Goal: Task Accomplishment & Management: Manage account settings

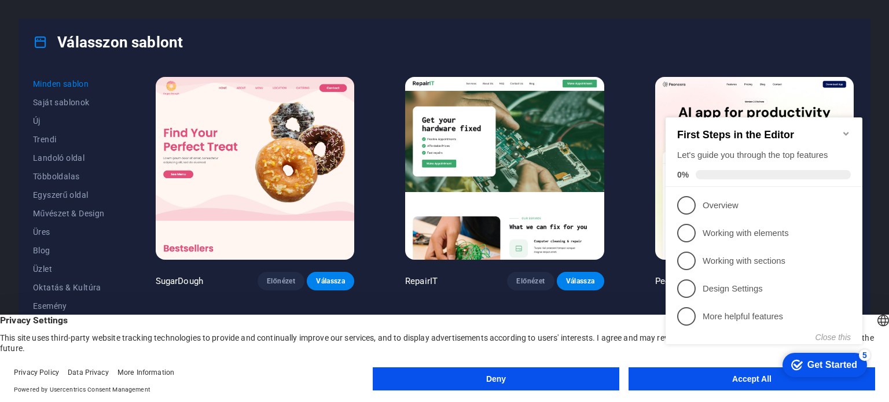
click div "checkmark Get Started 5 First Steps in the Editor Let's guide you through the t…"
click at [837, 355] on div "checkmark Get Started 5" at bounding box center [824, 365] width 84 height 24
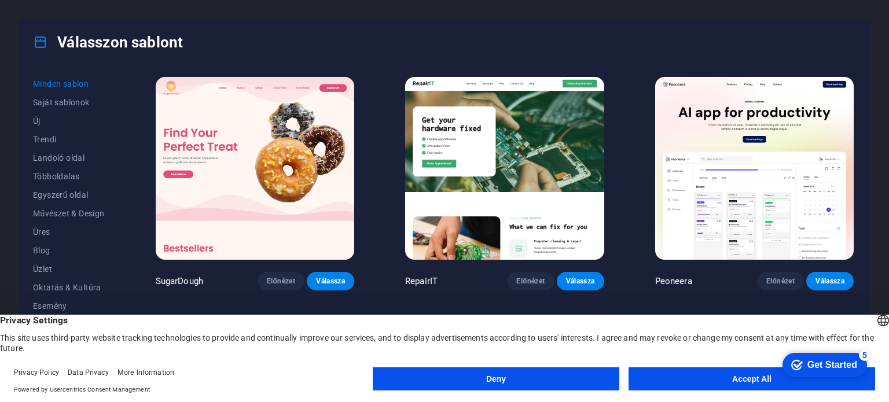
click at [747, 373] on button "Accept All" at bounding box center [751, 378] width 246 height 23
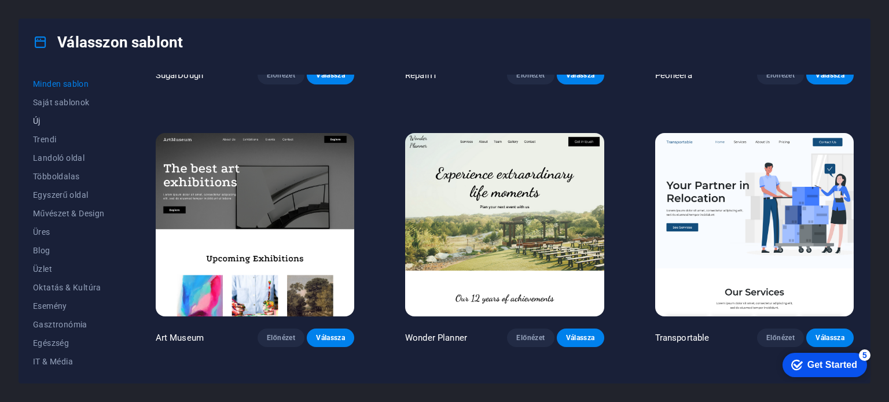
click at [43, 118] on span "Új" at bounding box center [69, 120] width 72 height 9
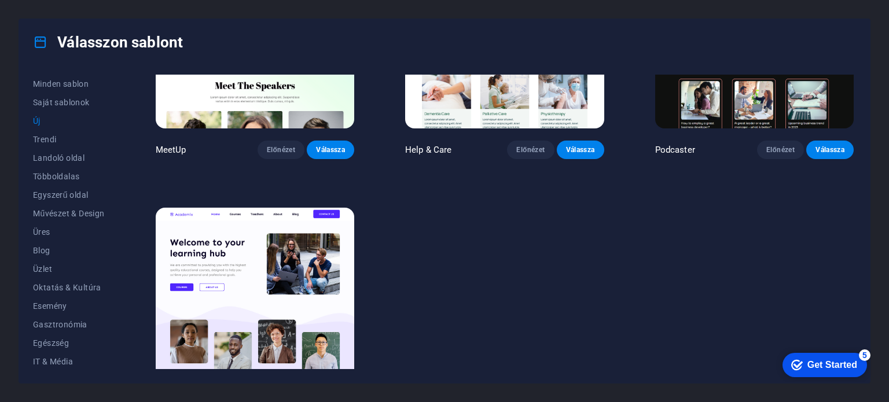
scroll to position [963, 0]
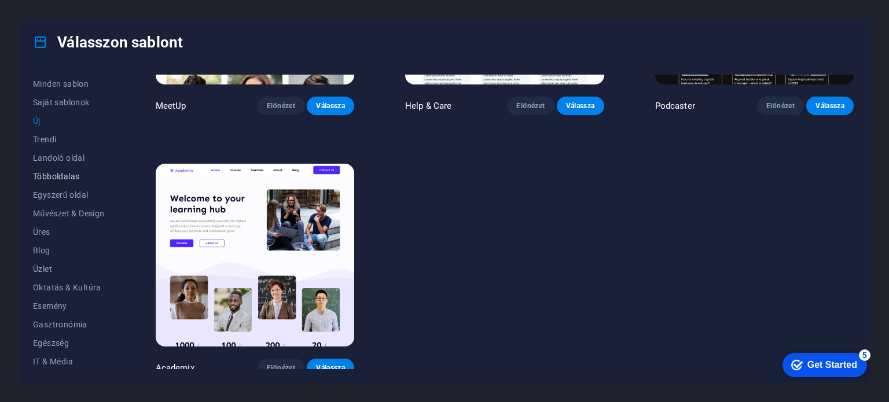
click at [68, 172] on span "Többoldalas" at bounding box center [69, 176] width 72 height 9
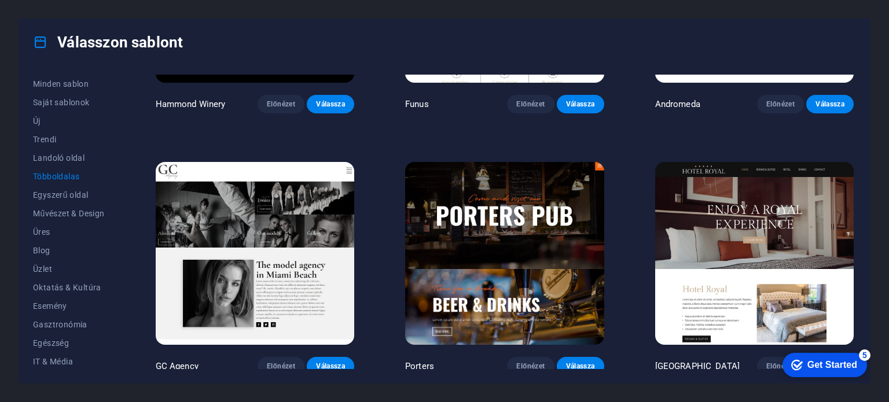
scroll to position [4638, 0]
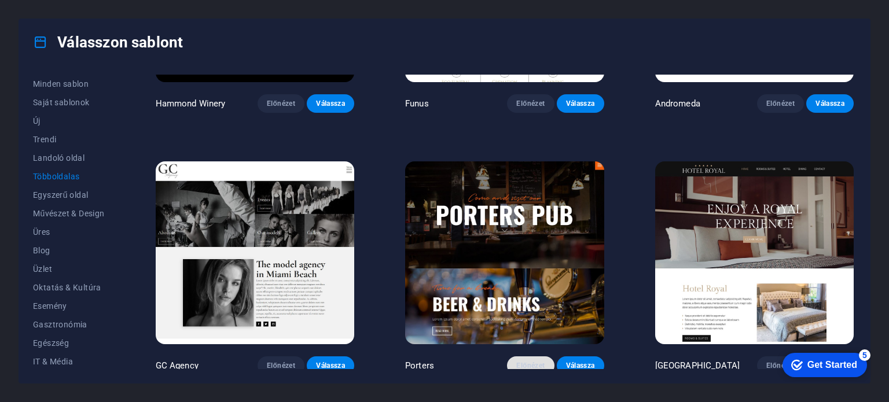
click at [532, 361] on span "Előnézet" at bounding box center [530, 365] width 29 height 9
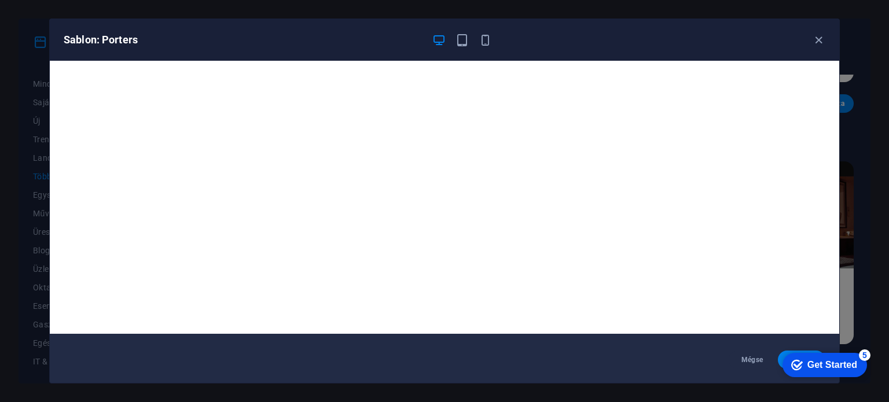
scroll to position [0, 0]
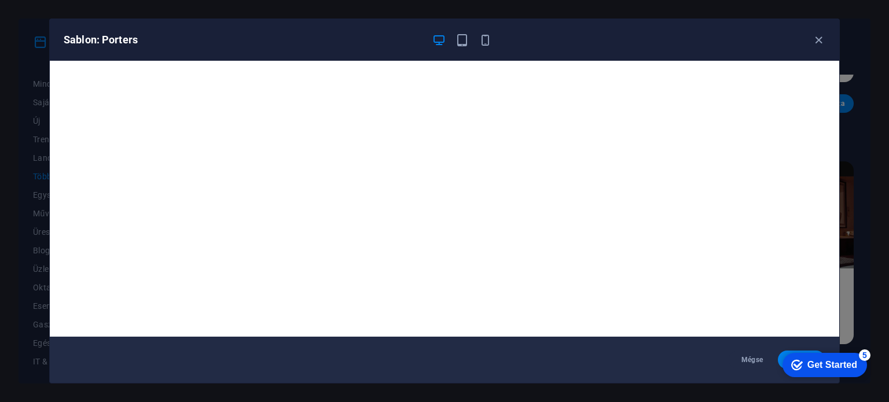
click div "checkmark Get Started 5 First Steps in the Editor Let's guide you through the t…"
click at [758, 359] on span "Mégse" at bounding box center [752, 359] width 29 height 9
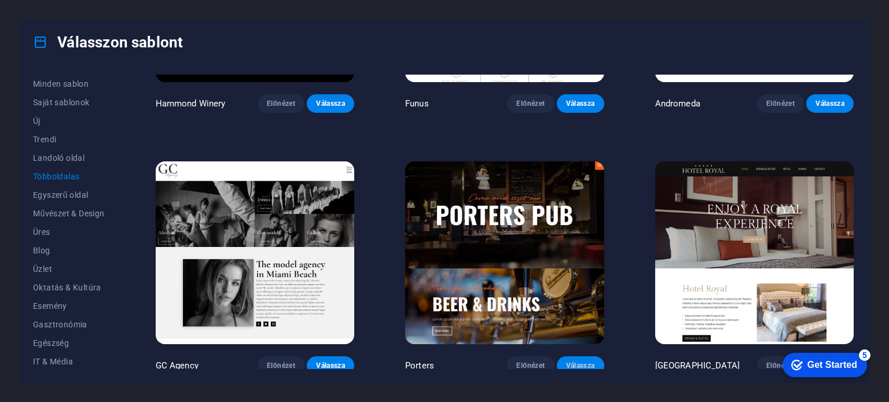
click at [579, 361] on span "Válassza" at bounding box center [580, 365] width 29 height 9
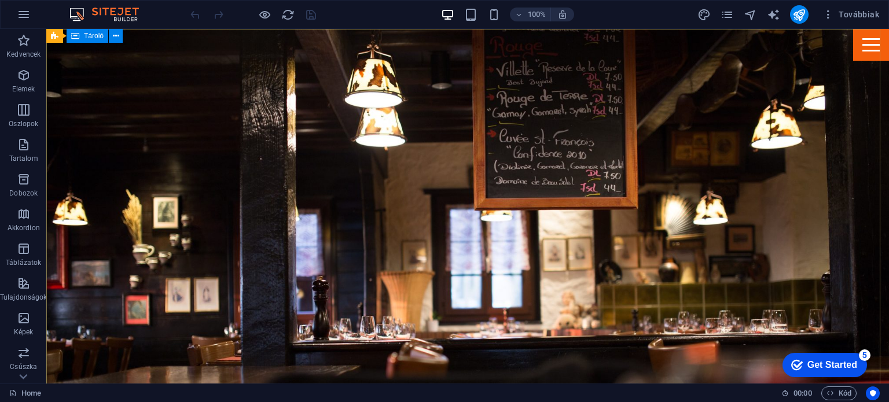
click at [93, 37] on span "Tároló" at bounding box center [94, 35] width 20 height 7
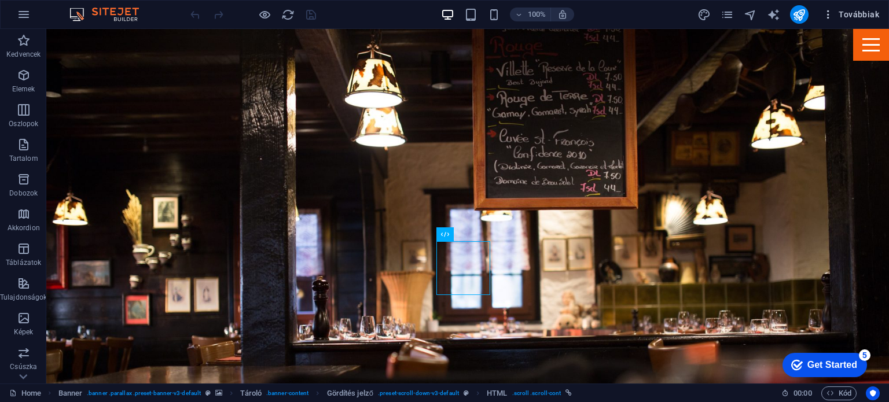
click at [860, 18] on span "Továbbiak" at bounding box center [850, 15] width 57 height 12
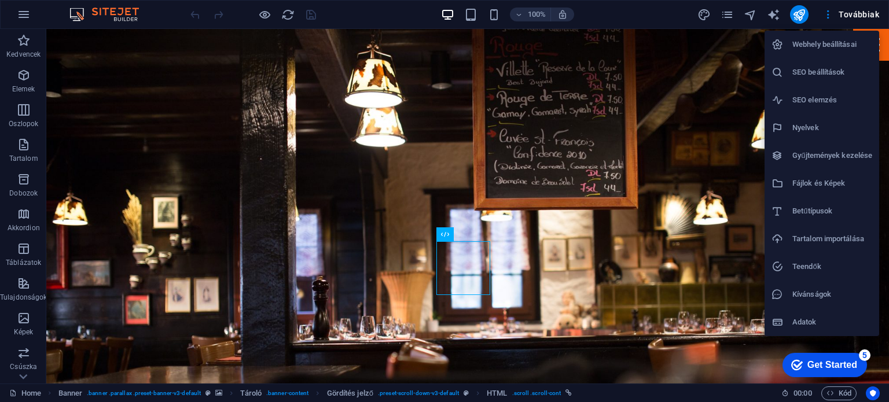
click at [717, 121] on div at bounding box center [444, 201] width 889 height 402
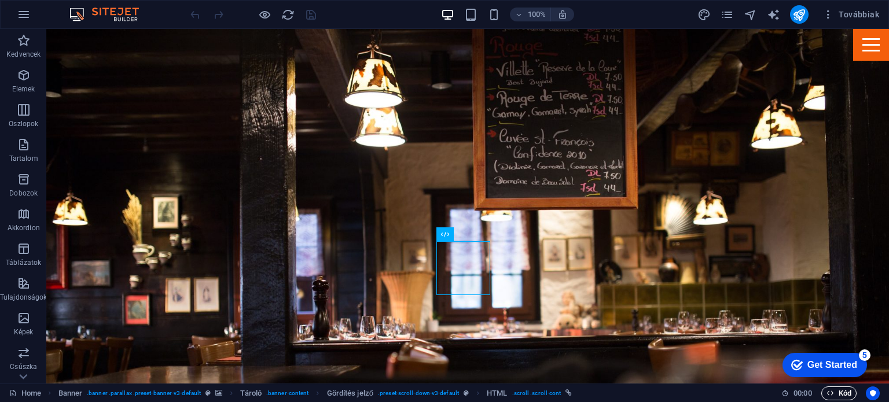
click at [835, 388] on span "Kód" at bounding box center [838, 393] width 25 height 14
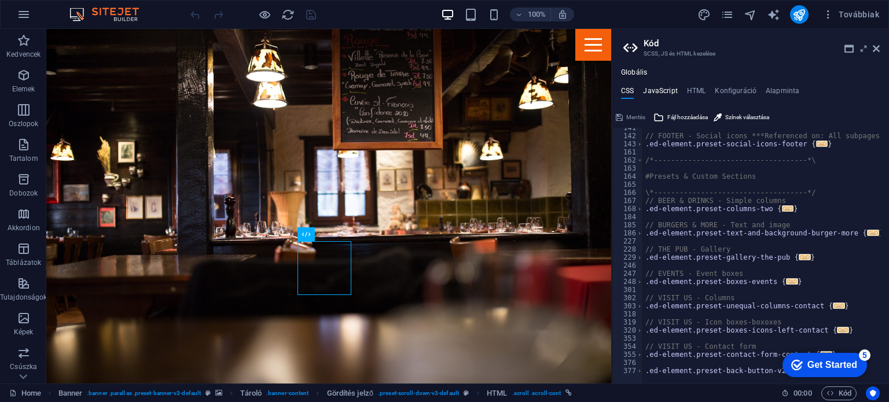
click at [665, 90] on h4 "JavaScript" at bounding box center [660, 93] width 34 height 13
type textarea "/* JS for preset "Menu V2" */"
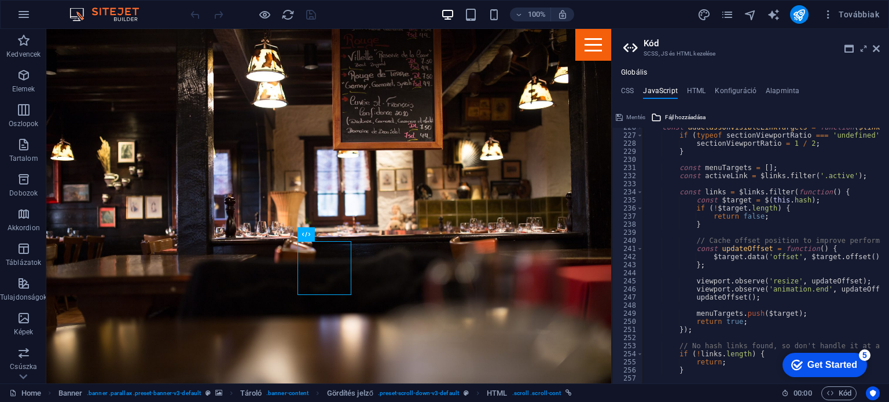
scroll to position [2004, 0]
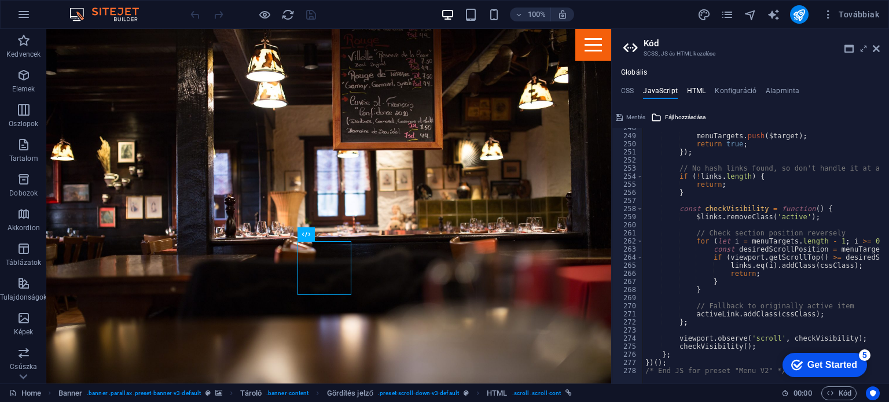
click at [697, 88] on h4 "HTML" at bounding box center [696, 93] width 19 height 13
type textarea "<a href="#main-content" class="wv-link-content button">Skip to main content</a>"
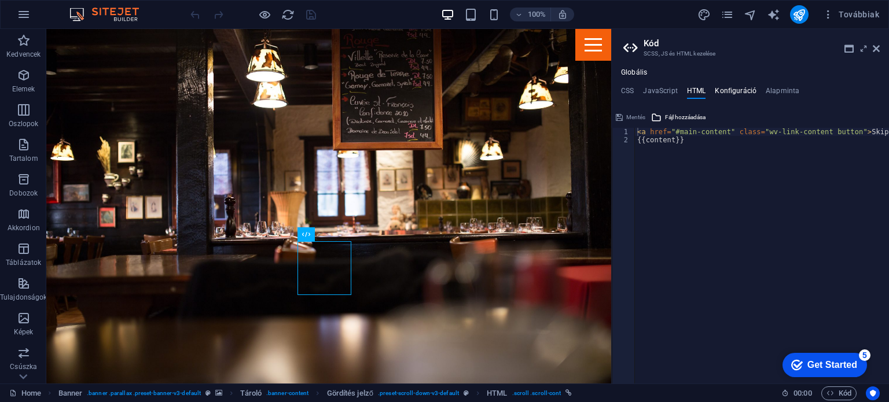
click at [731, 91] on h4 "Konfiguráció" at bounding box center [735, 93] width 42 height 13
type textarea "$lh-h2-all: (1.2, null, null);"
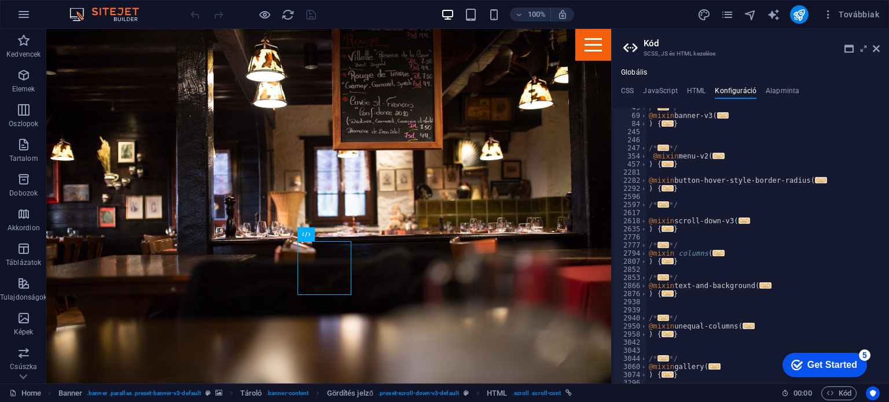
scroll to position [393, 0]
click at [784, 92] on h4 "Alapminta" at bounding box center [782, 93] width 34 height 13
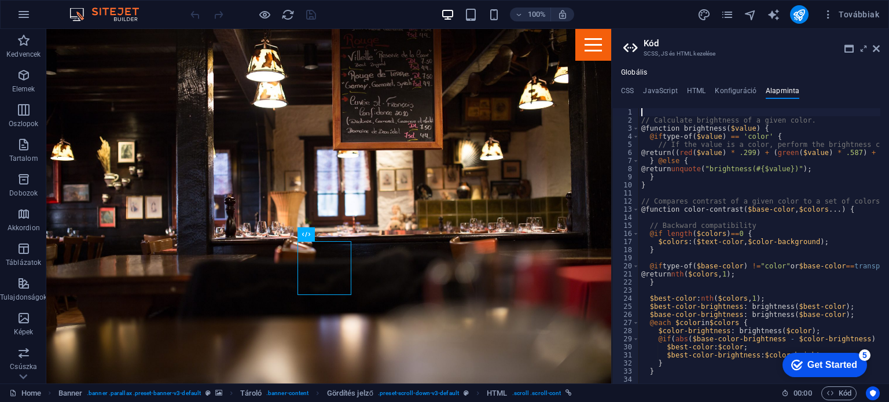
scroll to position [0, 0]
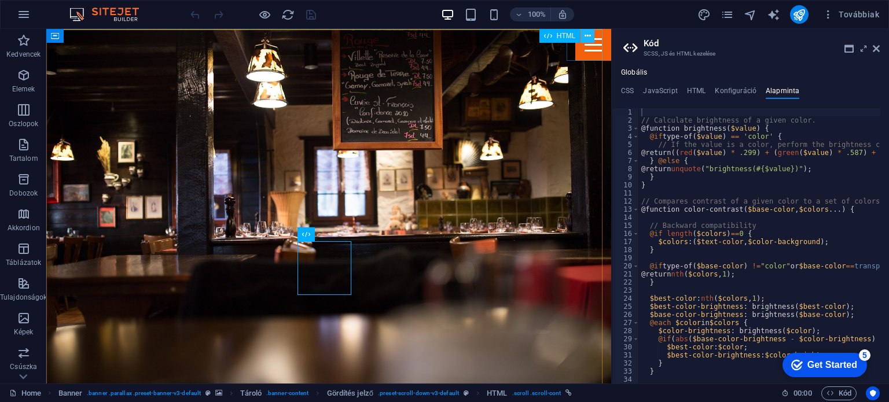
click at [588, 41] on icon at bounding box center [587, 36] width 6 height 12
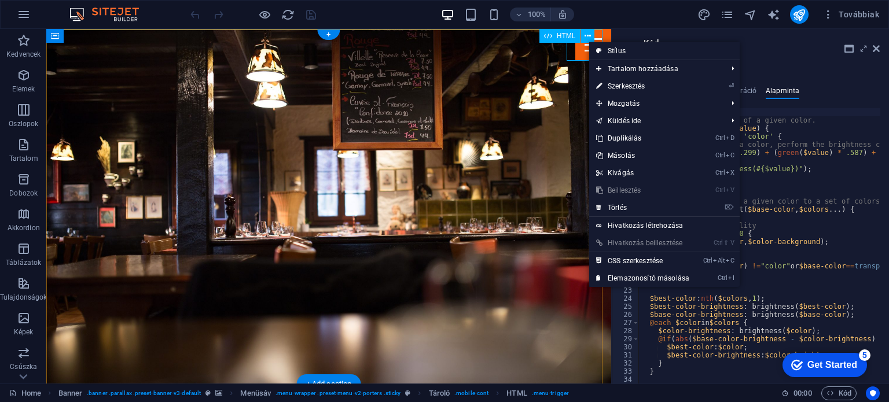
click at [579, 53] on div at bounding box center [593, 45] width 36 height 32
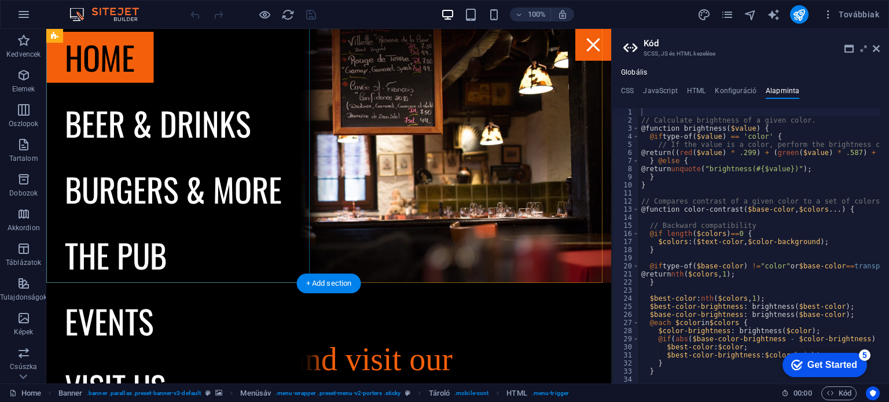
click at [126, 263] on nav "Home Beer & drinks Burgers & more The Pub Events Visit us" at bounding box center [173, 206] width 254 height 355
click at [95, 249] on nav "Home Beer & drinks Burgers & more The Pub Events Visit us" at bounding box center [173, 206] width 254 height 355
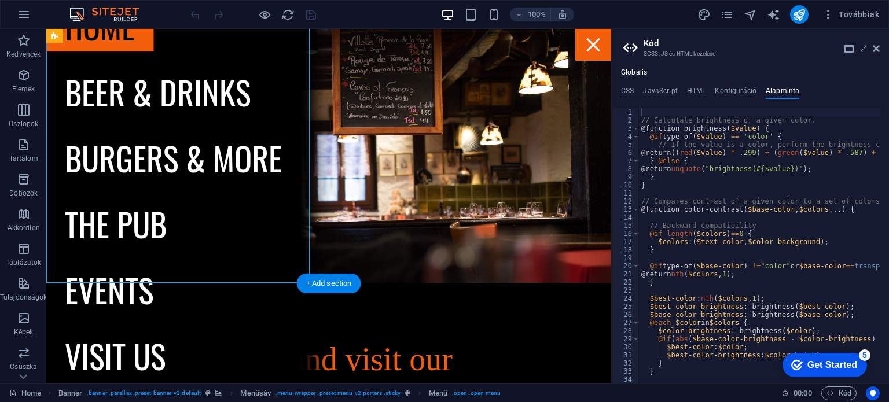
click at [127, 296] on nav "Home Beer & drinks Burgers & more The Pub Events Visit us" at bounding box center [173, 206] width 254 height 355
click at [127, 296] on div "Drag here to replace the existing content. Press “Ctrl” if you want to create a…" at bounding box center [328, 206] width 565 height 355
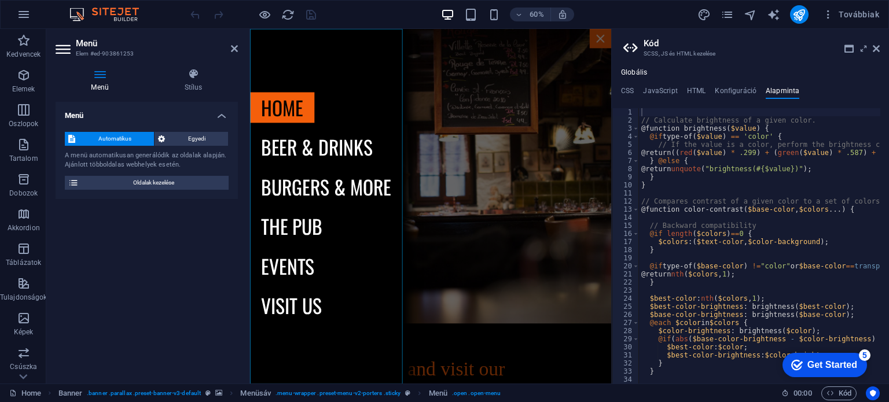
scroll to position [0, 0]
click at [181, 139] on span "Egyedi" at bounding box center [196, 139] width 56 height 14
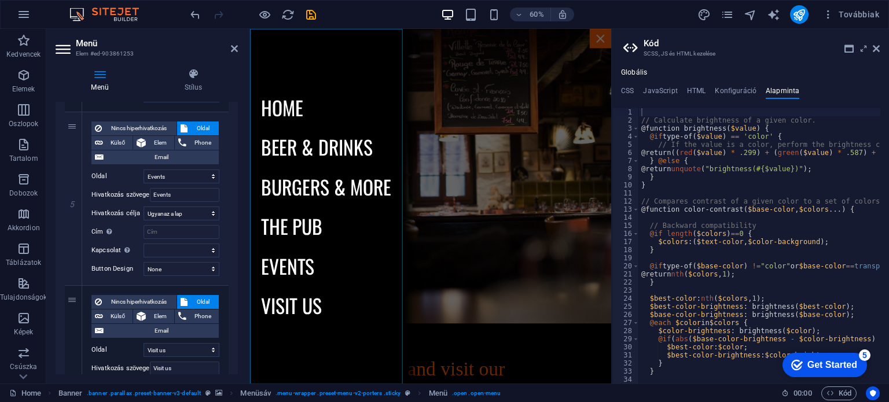
scroll to position [918, 0]
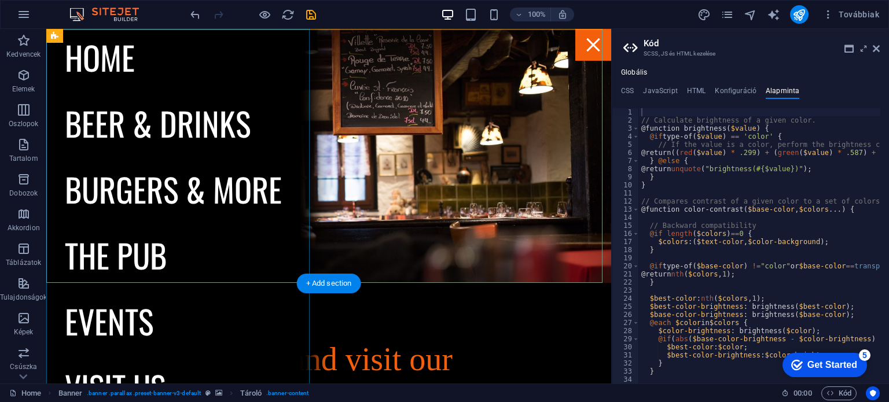
click at [146, 185] on nav "Home Beer & drinks Burgers & more The Pub Events Visit us" at bounding box center [173, 206] width 254 height 355
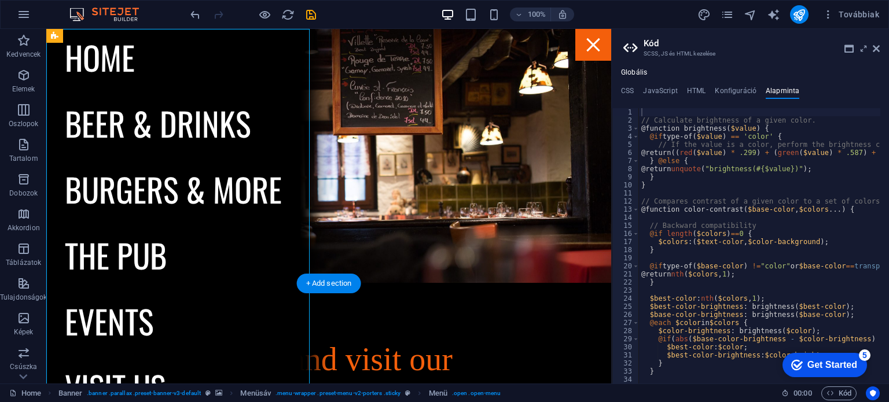
click at [132, 189] on nav "Home Beer & drinks Burgers & more The Pub Events Visit us" at bounding box center [173, 206] width 254 height 355
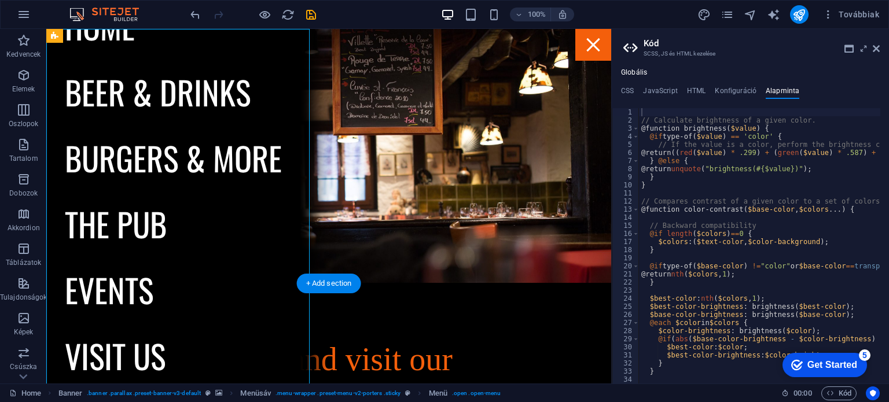
click at [109, 226] on nav "Home Beer & drinks Burgers & more The Pub Events Visit us" at bounding box center [173, 206] width 254 height 355
click at [28, 152] on span "Tartalom" at bounding box center [23, 152] width 47 height 28
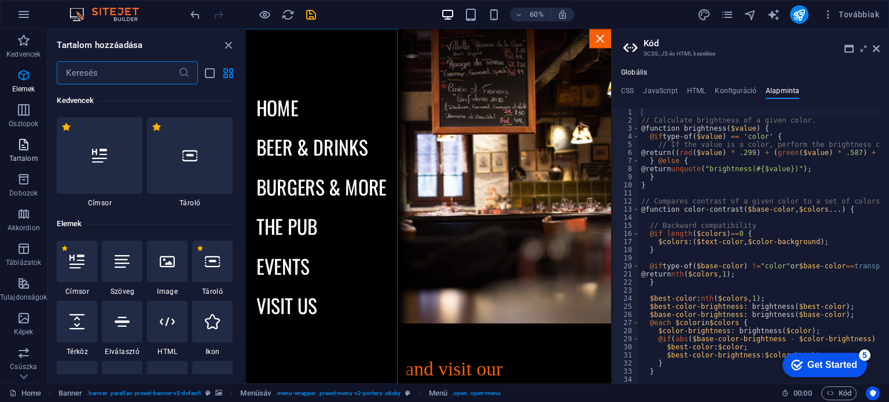
scroll to position [2024, 0]
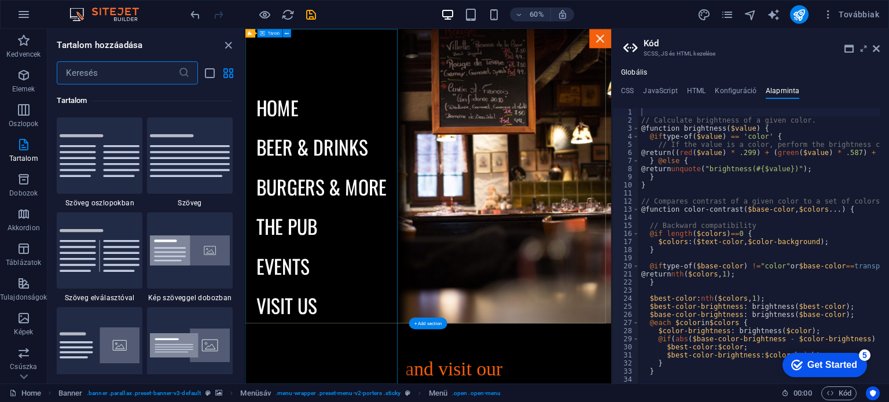
click at [827, 50] on div at bounding box center [837, 45] width 36 height 32
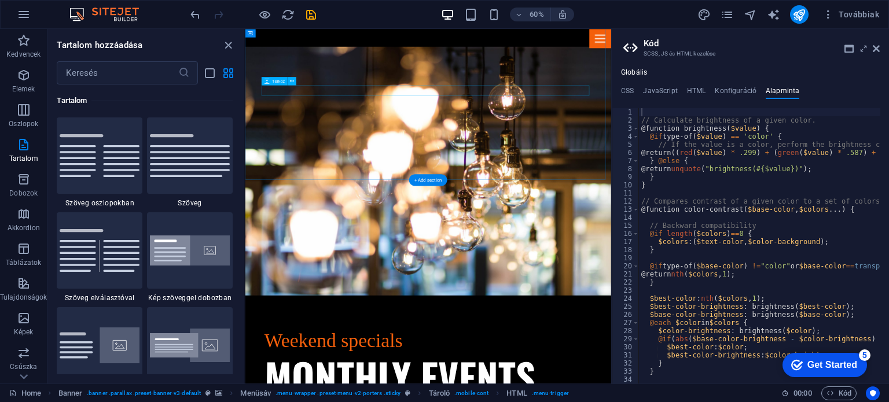
scroll to position [2539, 0]
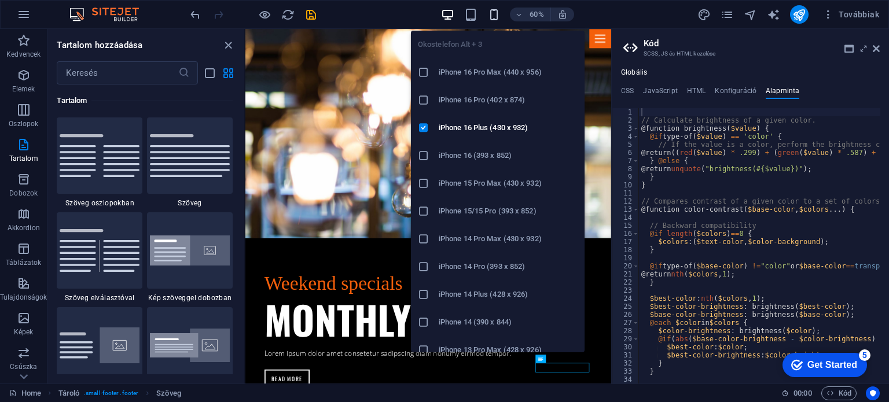
click at [493, 13] on icon "button" at bounding box center [493, 14] width 13 height 13
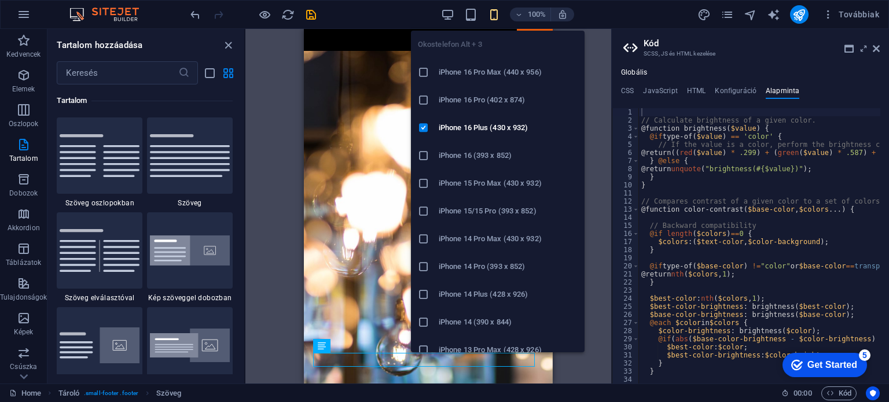
scroll to position [1704, 0]
click at [473, 71] on h6 "iPhone 16 Pro Max (440 x 956)" at bounding box center [508, 72] width 139 height 14
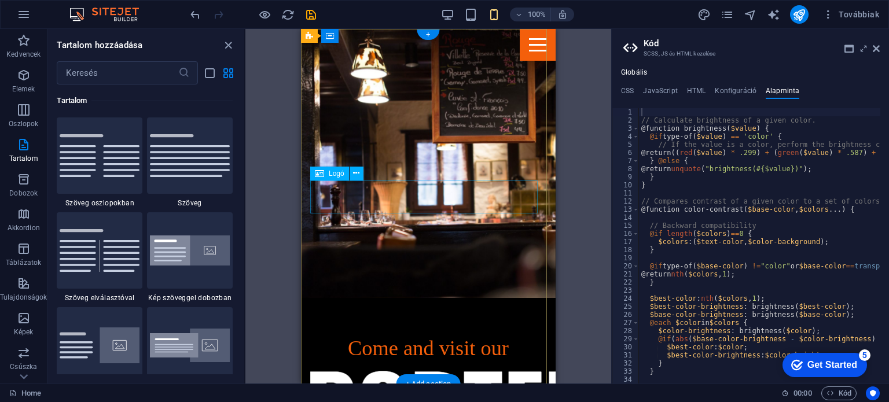
scroll to position [0, 0]
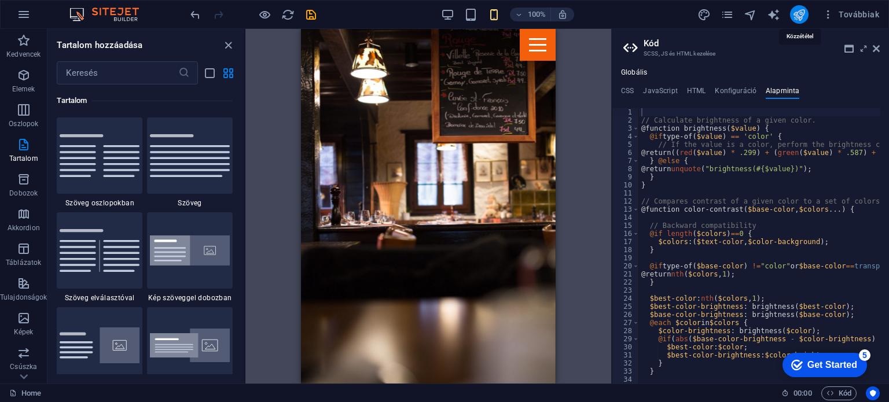
click at [798, 13] on icon "publish" at bounding box center [798, 14] width 13 height 13
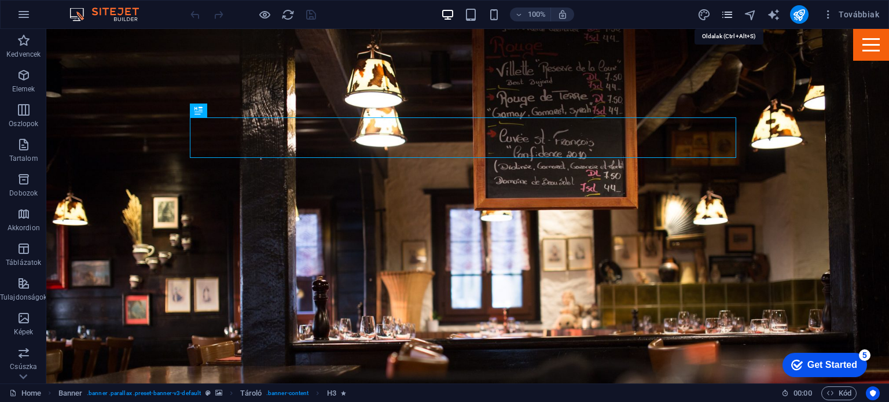
click at [730, 17] on icon "pages" at bounding box center [726, 14] width 13 height 13
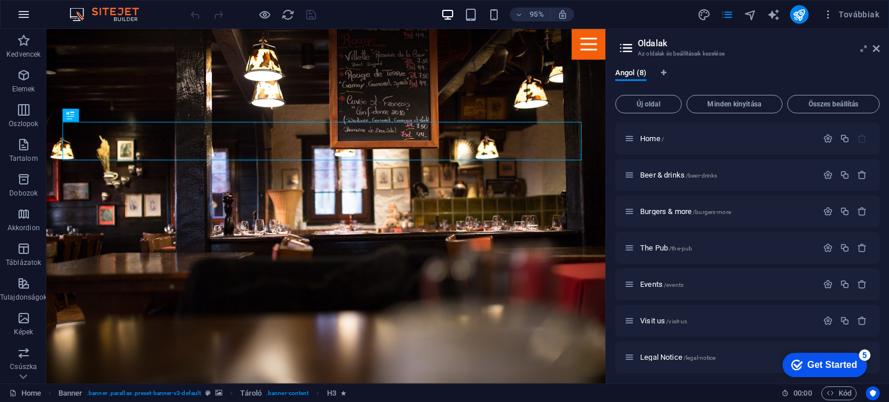
click at [21, 9] on icon "button" at bounding box center [24, 15] width 14 height 14
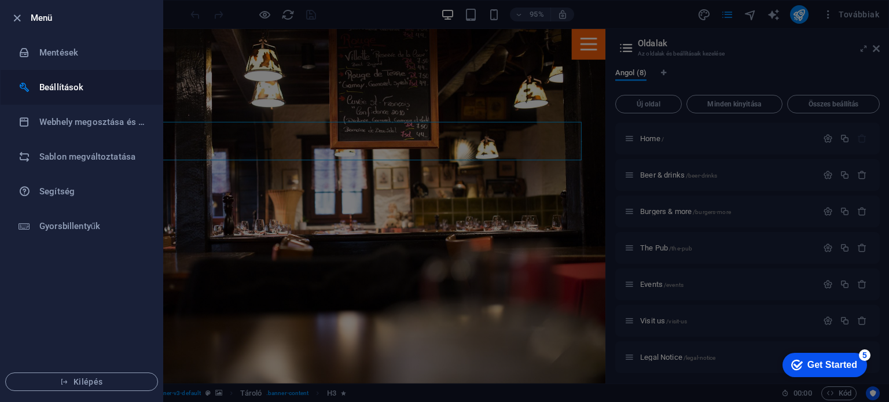
click at [62, 82] on h6 "Beállítások" at bounding box center [92, 87] width 107 height 14
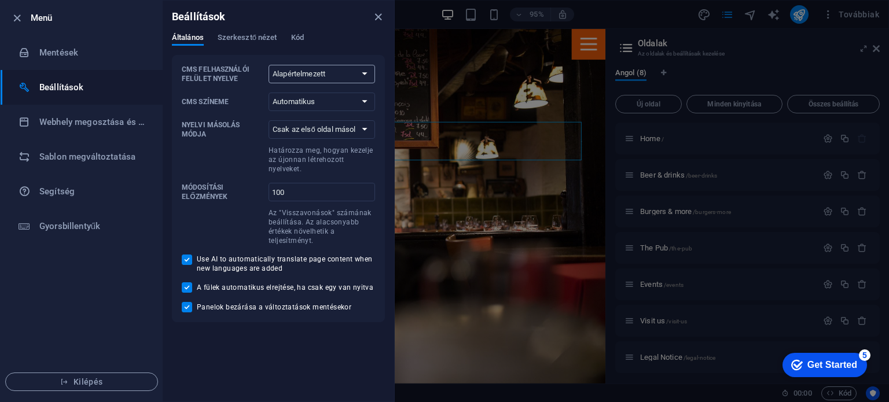
click at [322, 73] on select "Alapértelmezett Deutsch English Español Français Magyar Italiano Nederlands Pol…" at bounding box center [321, 74] width 106 height 19
select select "hu"
click at [268, 65] on select "Alapértelmezett Deutsch English Español Français Magyar Italiano Nederlands Pol…" at bounding box center [321, 74] width 106 height 19
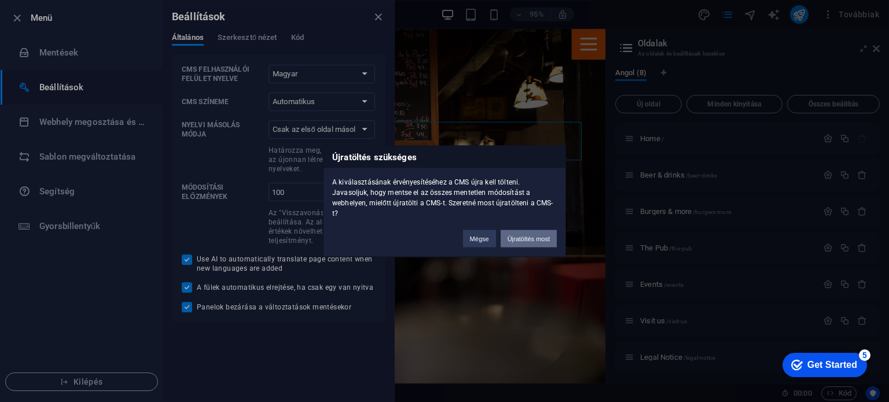
click at [531, 230] on button "Újratöltés most" at bounding box center [528, 238] width 56 height 17
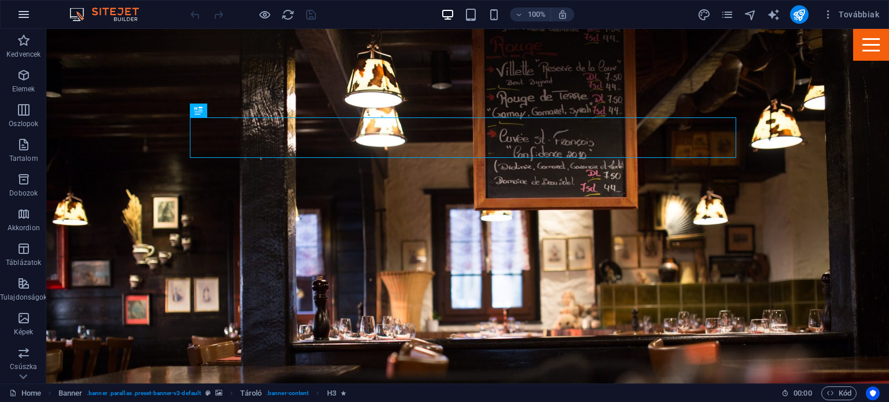
click at [23, 19] on icon "button" at bounding box center [24, 15] width 14 height 14
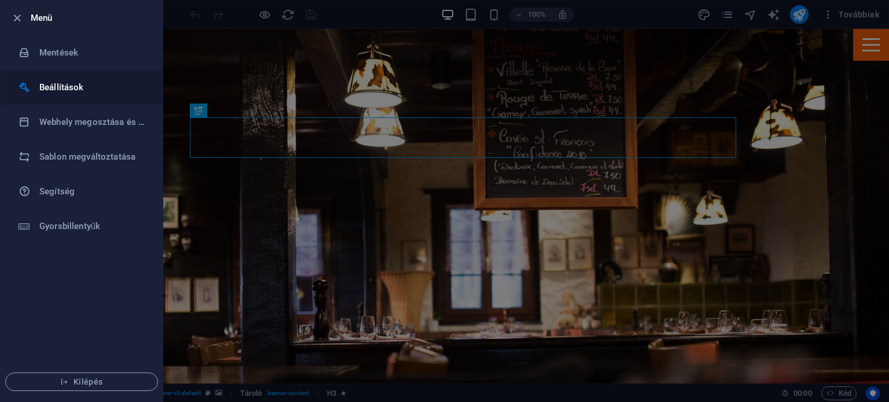
click at [76, 76] on li "Beállítások" at bounding box center [82, 87] width 162 height 35
select select "hu"
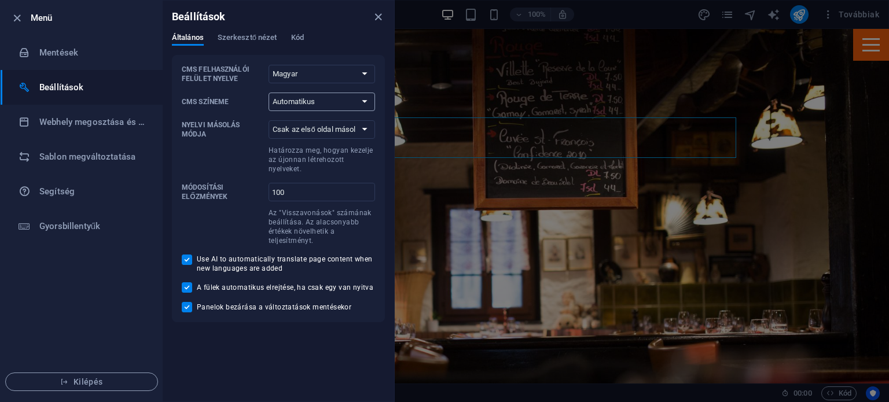
click at [305, 101] on select "Automatikus Sötét Világos" at bounding box center [321, 102] width 106 height 19
select select "dark"
click at [268, 93] on select "Automatikus Sötét Világos" at bounding box center [321, 102] width 106 height 19
click at [330, 127] on select "Csak az első oldal másolása Az összes oldal másolása" at bounding box center [321, 129] width 106 height 19
select select "all"
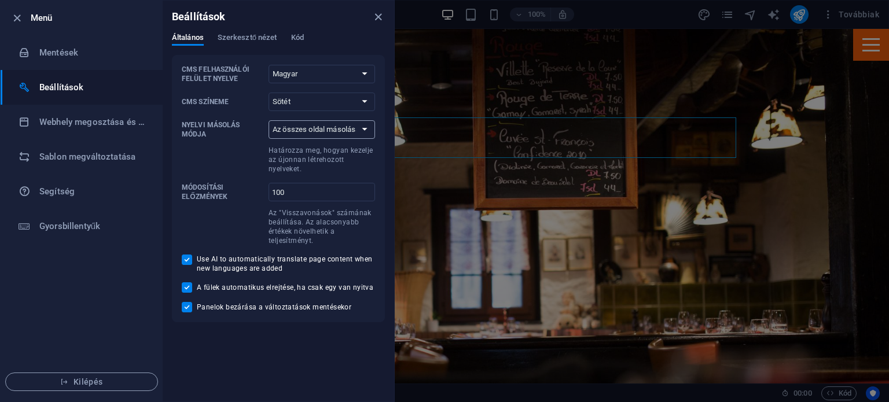
click at [268, 120] on select "Csak az első oldal másolása Az összes oldal másolása" at bounding box center [321, 129] width 106 height 19
click at [114, 115] on h6 "Webhely megosztása és másolása" at bounding box center [92, 122] width 107 height 14
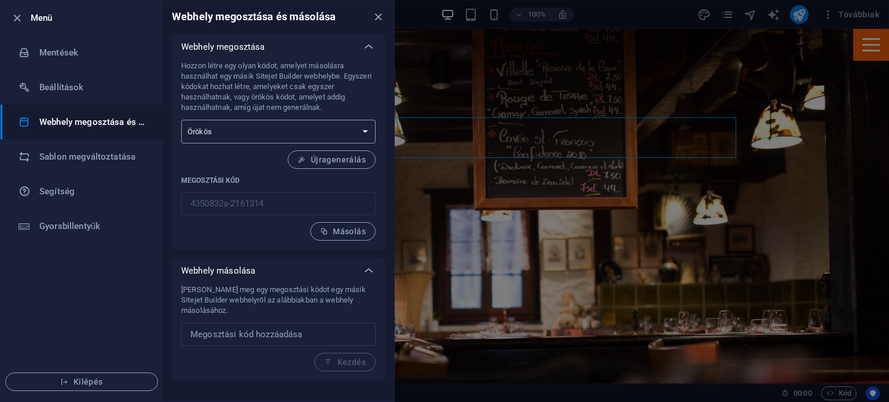
click at [233, 131] on select "Egyszeri Örökös" at bounding box center [278, 132] width 194 height 24
click at [90, 383] on span "Kilépés" at bounding box center [81, 381] width 133 height 9
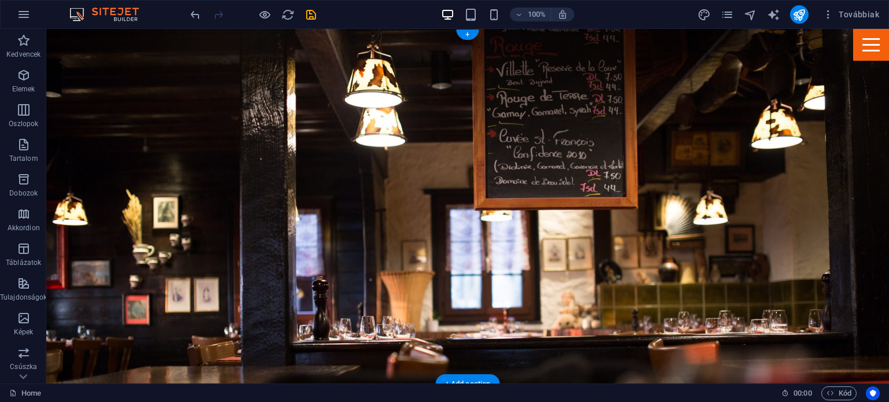
click at [616, 115] on figure at bounding box center [467, 206] width 842 height 355
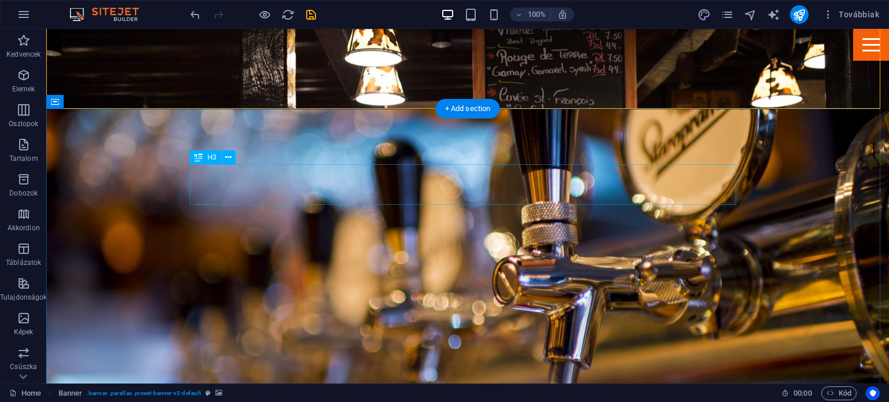
scroll to position [275, 0]
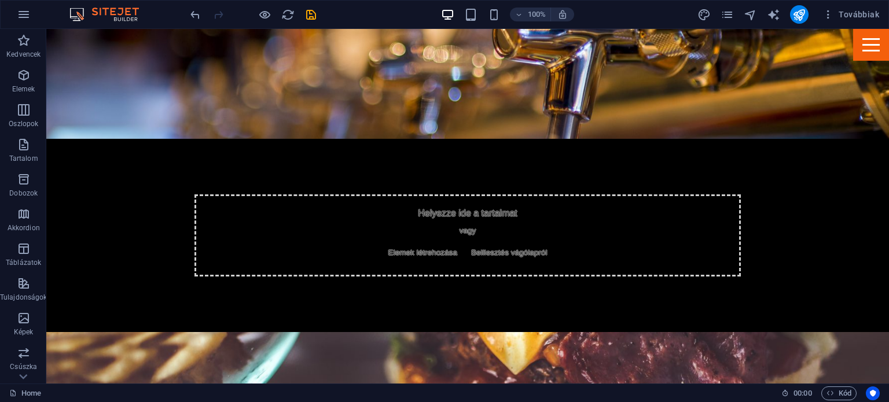
scroll to position [495, 0]
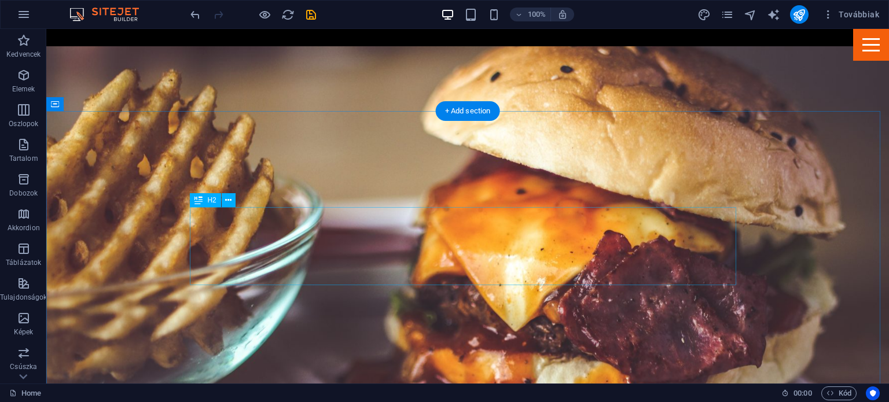
scroll to position [789, 0]
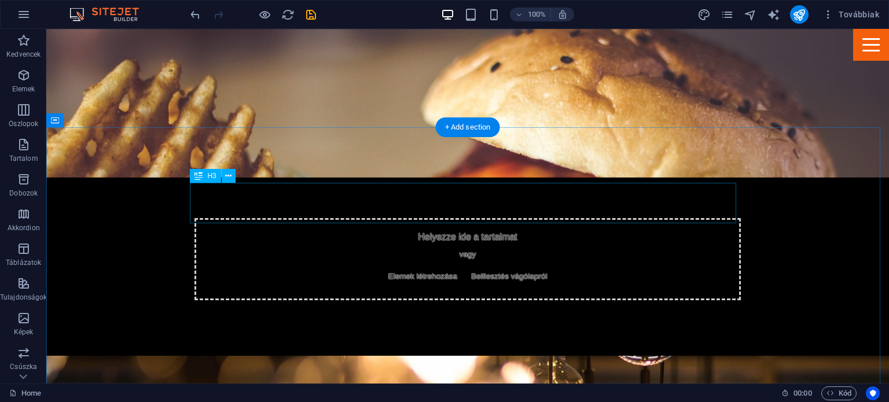
scroll to position [1004, 0]
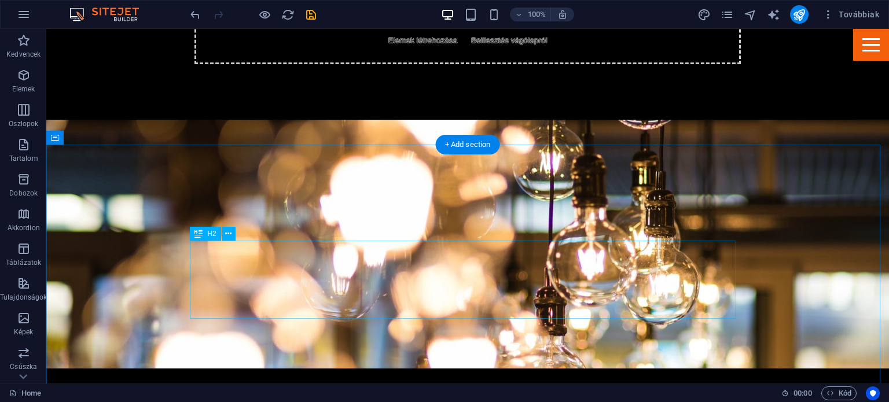
scroll to position [1243, 0]
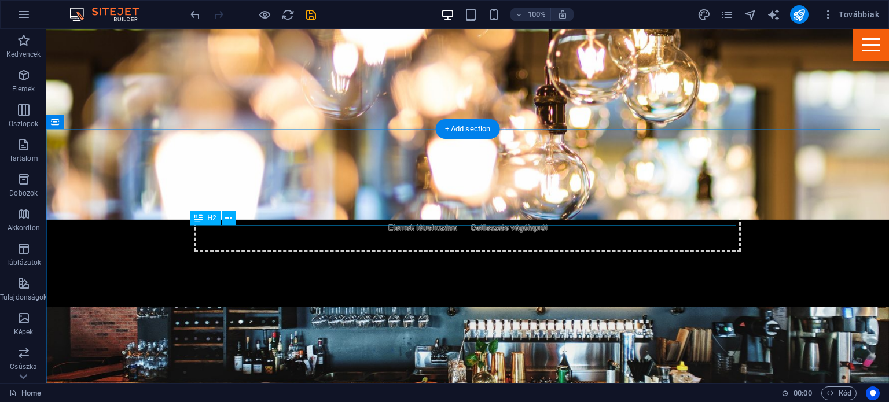
scroll to position [1497, 0]
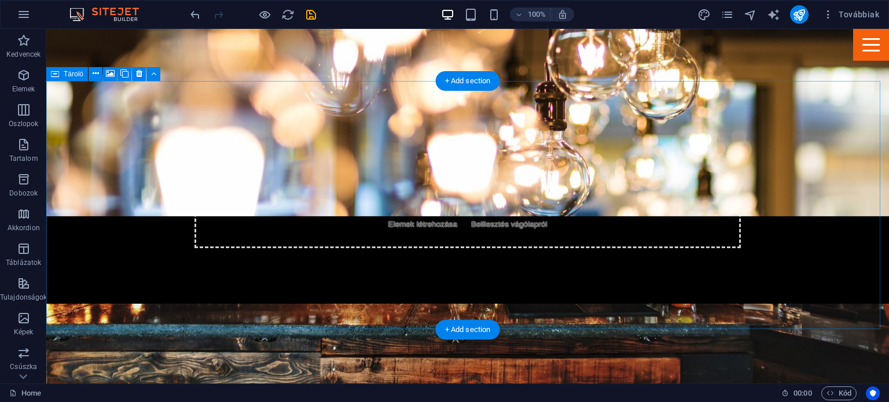
scroll to position [1545, 0]
